Goal: Check status: Check status

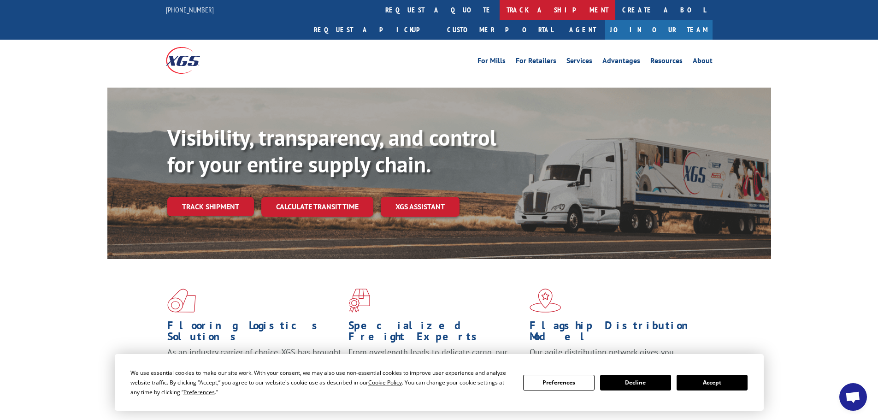
click at [500, 15] on link "track a shipment" at bounding box center [558, 10] width 116 height 20
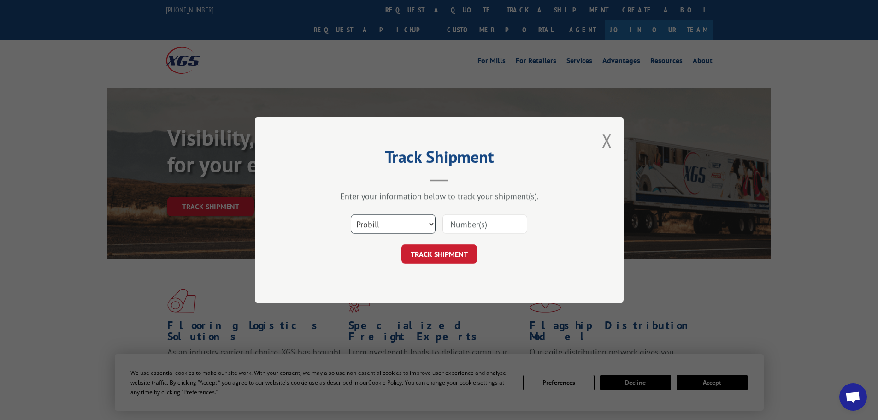
click at [382, 229] on select "Select category... Probill BOL PO" at bounding box center [393, 223] width 85 height 19
select select "bol"
click at [351, 214] on select "Select category... Probill BOL PO" at bounding box center [393, 223] width 85 height 19
click at [493, 217] on input at bounding box center [484, 223] width 85 height 19
paste input "7039063"
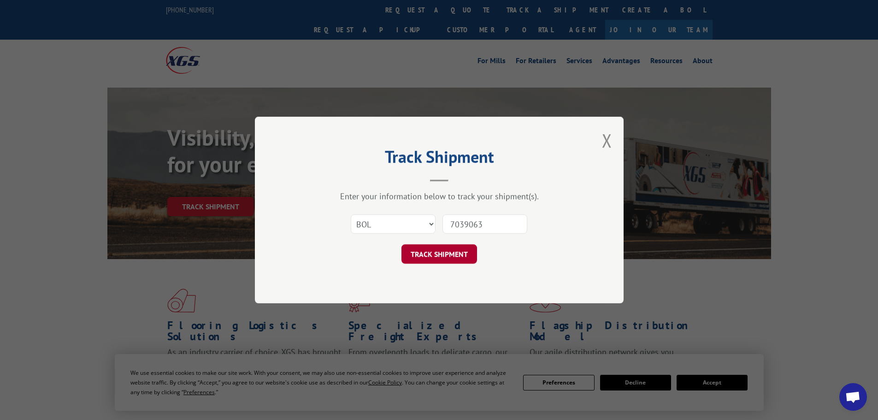
type input "7039063"
click at [468, 251] on button "TRACK SHIPMENT" at bounding box center [439, 253] width 76 height 19
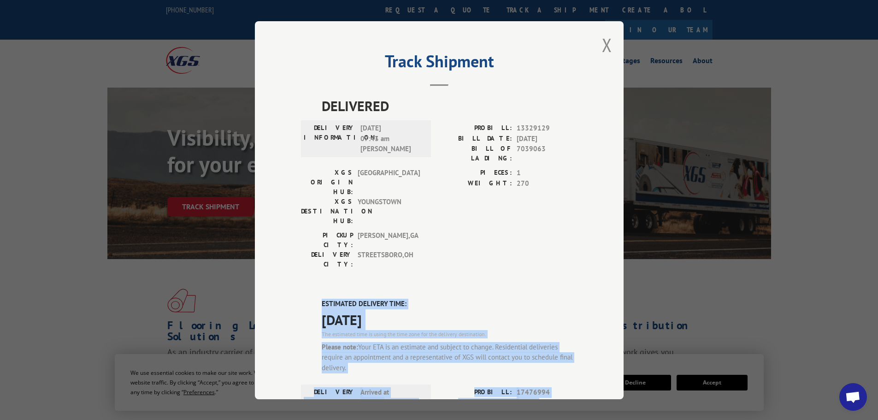
drag, startPoint x: 319, startPoint y: 251, endPoint x: 576, endPoint y: 357, distance: 277.3
click at [576, 357] on div "Track Shipment DELIVERED DELIVERY INFORMATION: [DATE] 07:43 am [PERSON_NAME]: 1…" at bounding box center [439, 210] width 369 height 378
copy div "ESTIMATED DELIVERY TIME: [DATE] The estimated time is using the time zone for t…"
